Goal: Information Seeking & Learning: Learn about a topic

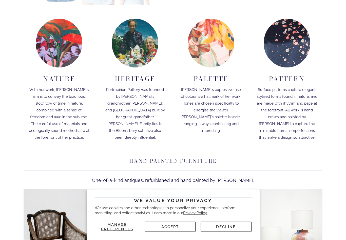
scroll to position [1426, 0]
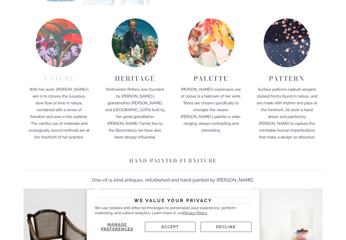
click at [53, 80] on h2 "Nature" at bounding box center [59, 78] width 61 height 16
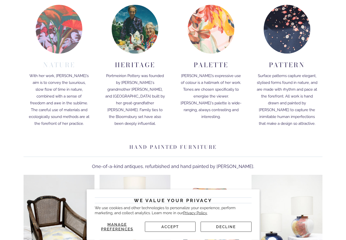
scroll to position [1440, 0]
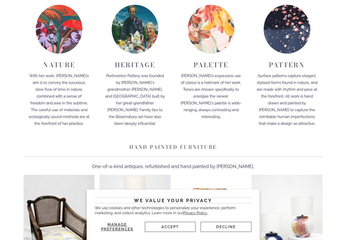
click at [207, 41] on img at bounding box center [210, 29] width 47 height 49
click at [209, 66] on h2 "Palette" at bounding box center [210, 64] width 61 height 16
click at [210, 34] on img at bounding box center [210, 29] width 47 height 49
click at [196, 60] on h2 "Palette" at bounding box center [210, 64] width 61 height 16
click at [203, 23] on img at bounding box center [210, 29] width 47 height 49
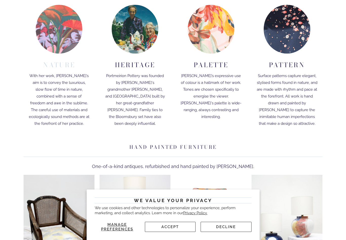
click at [54, 41] on img at bounding box center [59, 29] width 47 height 49
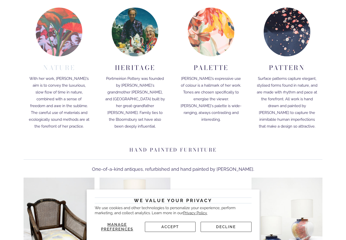
scroll to position [1416, 0]
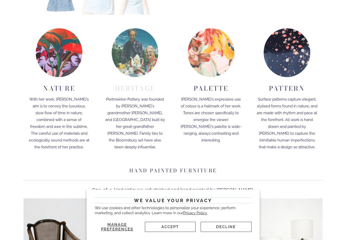
click at [128, 66] on img at bounding box center [135, 52] width 47 height 49
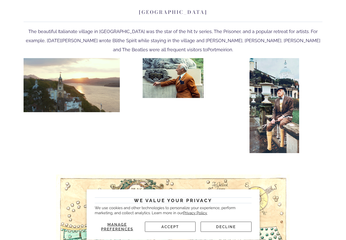
scroll to position [447, 0]
click at [60, 75] on img at bounding box center [72, 85] width 96 height 54
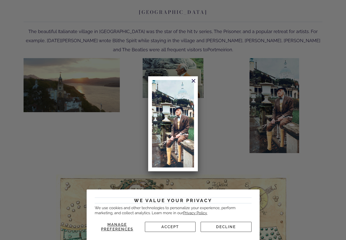
click at [193, 83] on link at bounding box center [190, 84] width 9 height 12
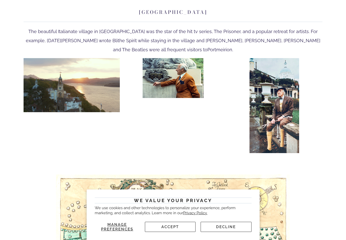
click at [170, 232] on button "Accept" at bounding box center [170, 227] width 51 height 10
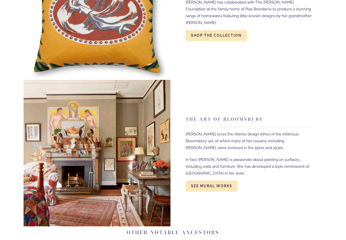
scroll to position [1531, 0]
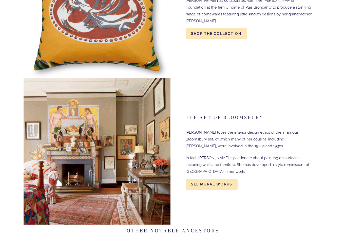
click at [40, 78] on img at bounding box center [97, 151] width 147 height 147
type input "52.56"
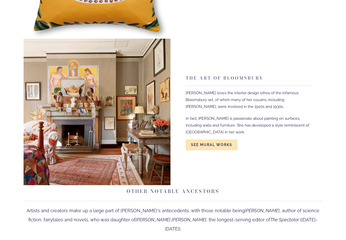
scroll to position [1570, 0]
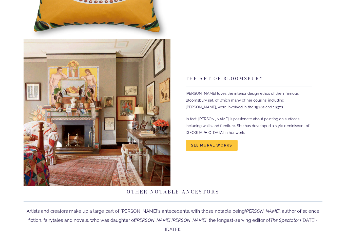
click at [208, 140] on link "See Mural works" at bounding box center [211, 145] width 52 height 11
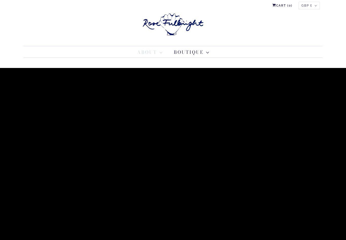
scroll to position [0, 0]
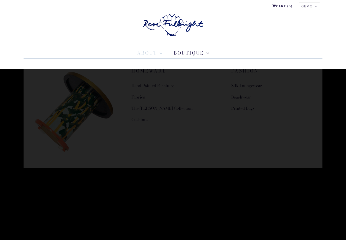
click at [141, 121] on link "Cushions" at bounding box center [139, 120] width 17 height 6
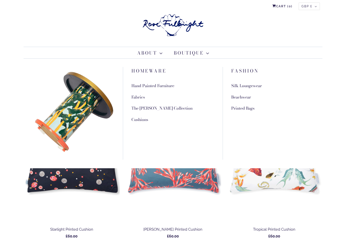
click at [136, 85] on link "Hand Painted Furniture" at bounding box center [152, 86] width 43 height 6
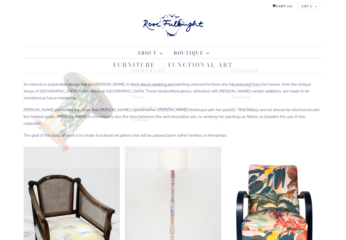
click at [238, 86] on link "Silk Loungewear" at bounding box center [246, 86] width 31 height 6
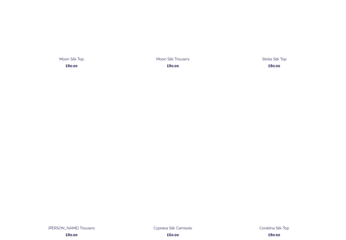
scroll to position [864, 0]
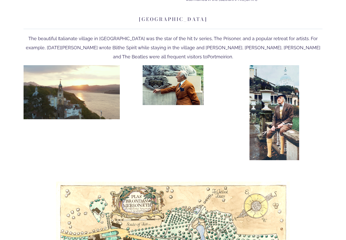
scroll to position [440, 0]
click at [51, 88] on img at bounding box center [72, 92] width 96 height 54
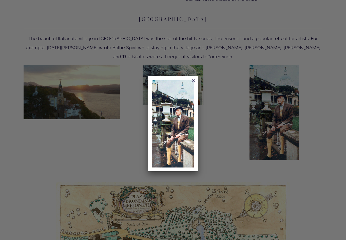
click at [191, 79] on link at bounding box center [190, 84] width 9 height 12
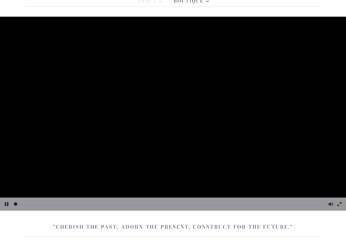
scroll to position [0, 0]
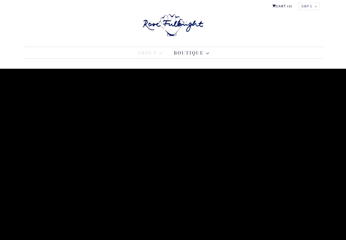
type input "3.97"
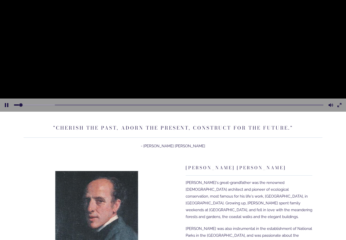
scroll to position [152, 0]
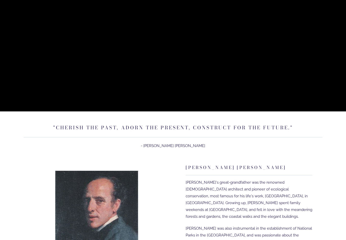
type input "7.03"
